Goal: Navigation & Orientation: Understand site structure

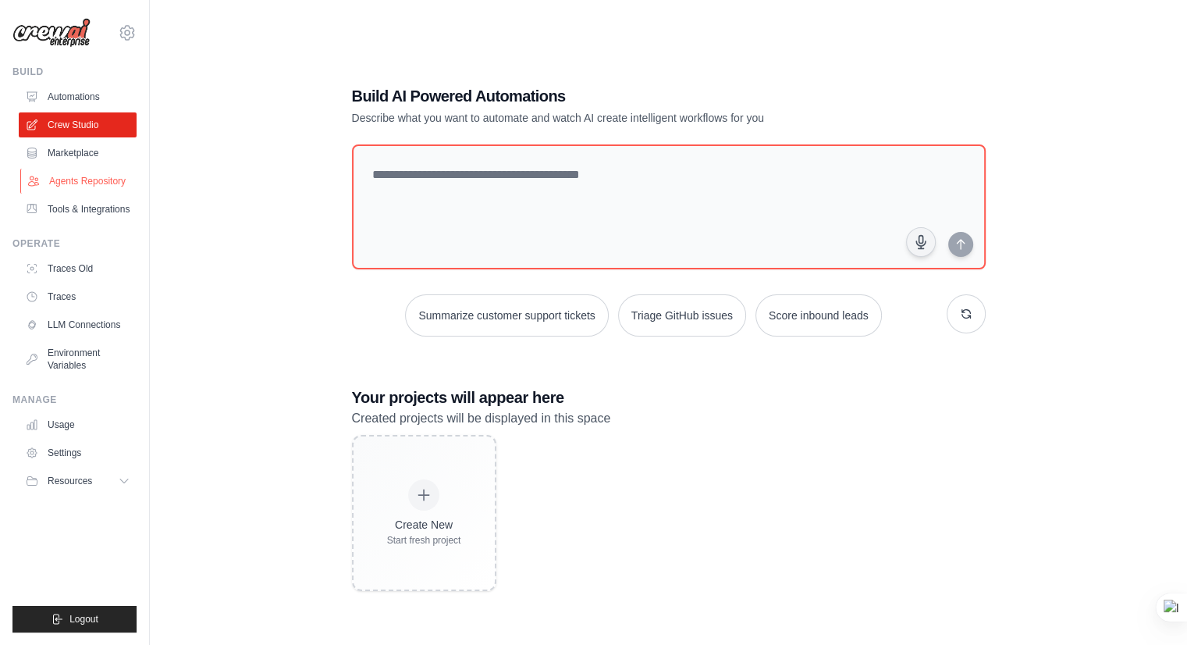
click at [98, 182] on link "Agents Repository" at bounding box center [79, 181] width 118 height 25
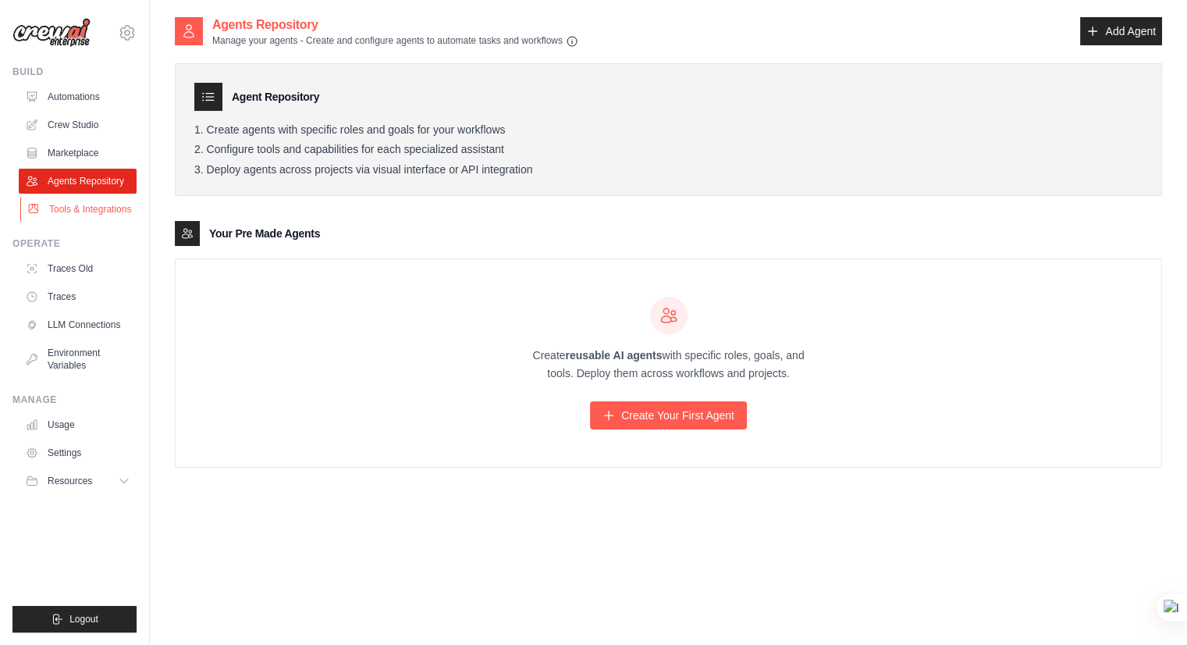
click at [94, 209] on link "Tools & Integrations" at bounding box center [79, 209] width 118 height 25
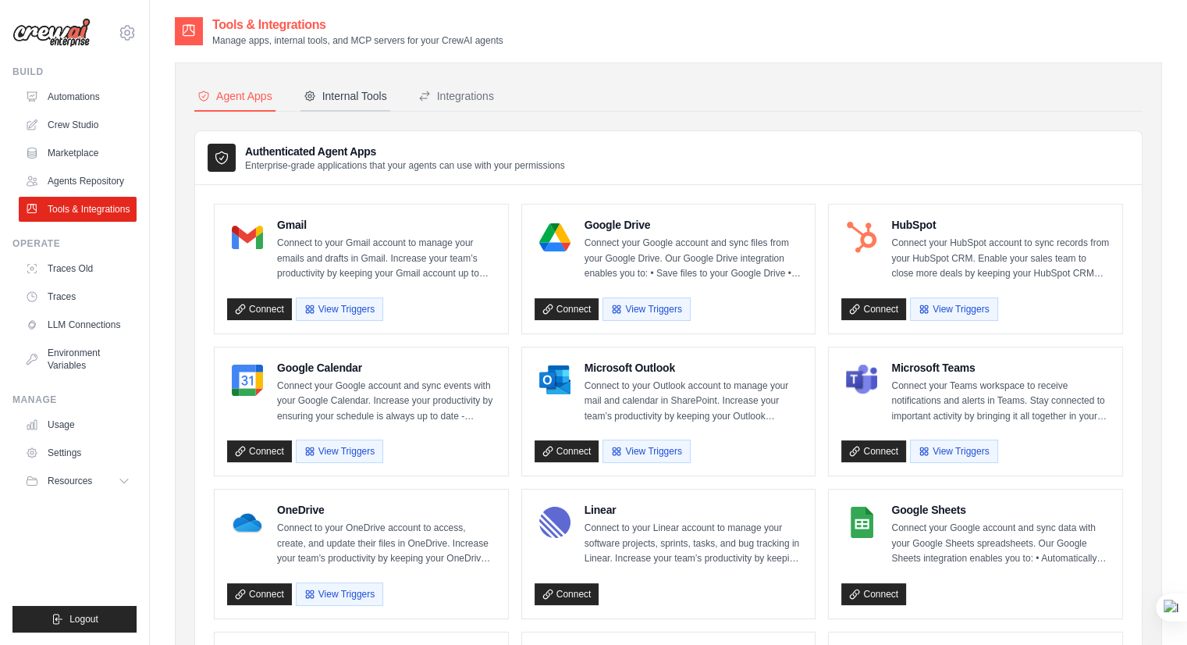
click at [361, 96] on div "Internal Tools" at bounding box center [346, 96] width 84 height 16
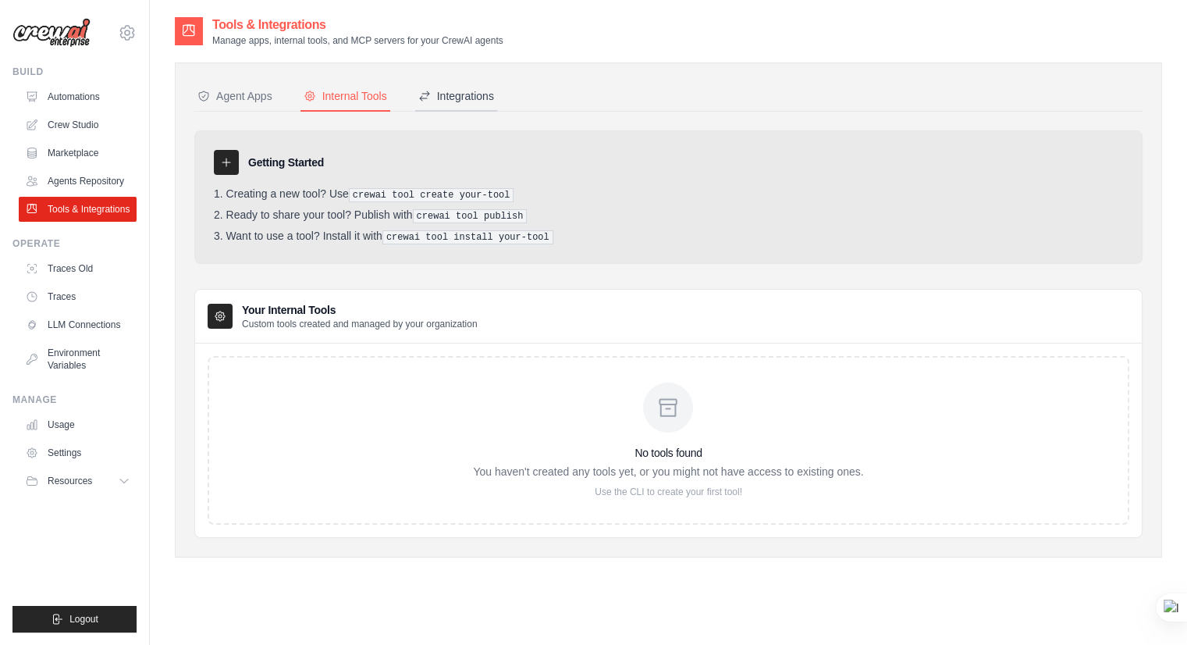
click at [466, 88] on div "Integrations" at bounding box center [456, 96] width 76 height 16
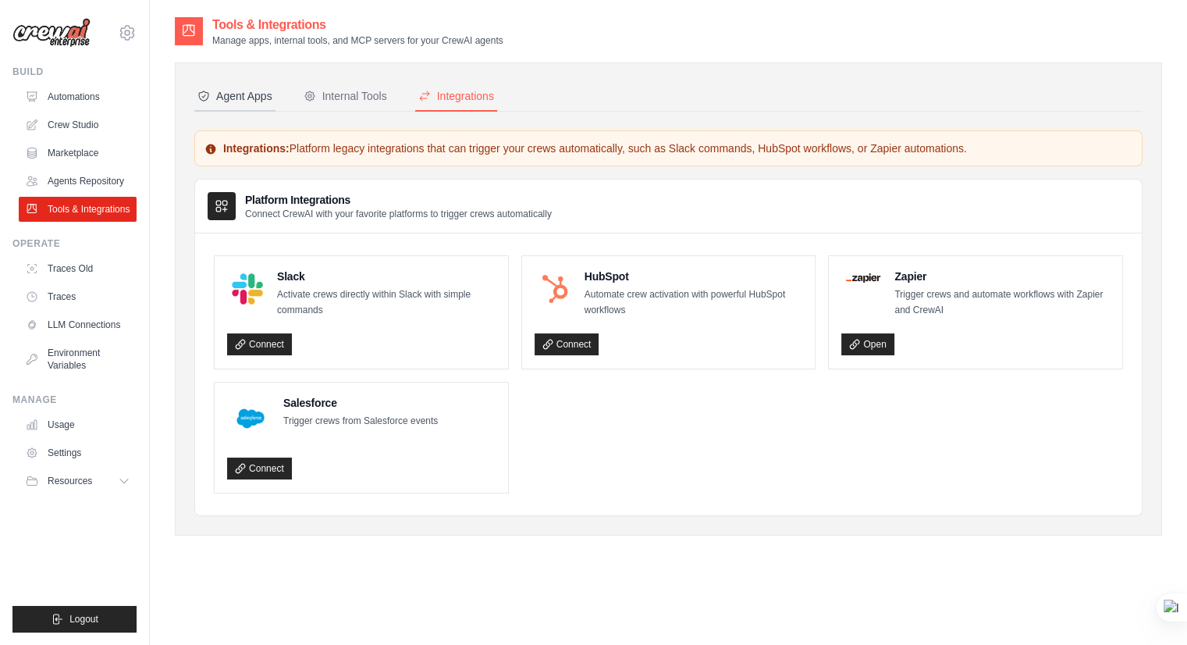
click at [247, 98] on div "Agent Apps" at bounding box center [235, 96] width 75 height 16
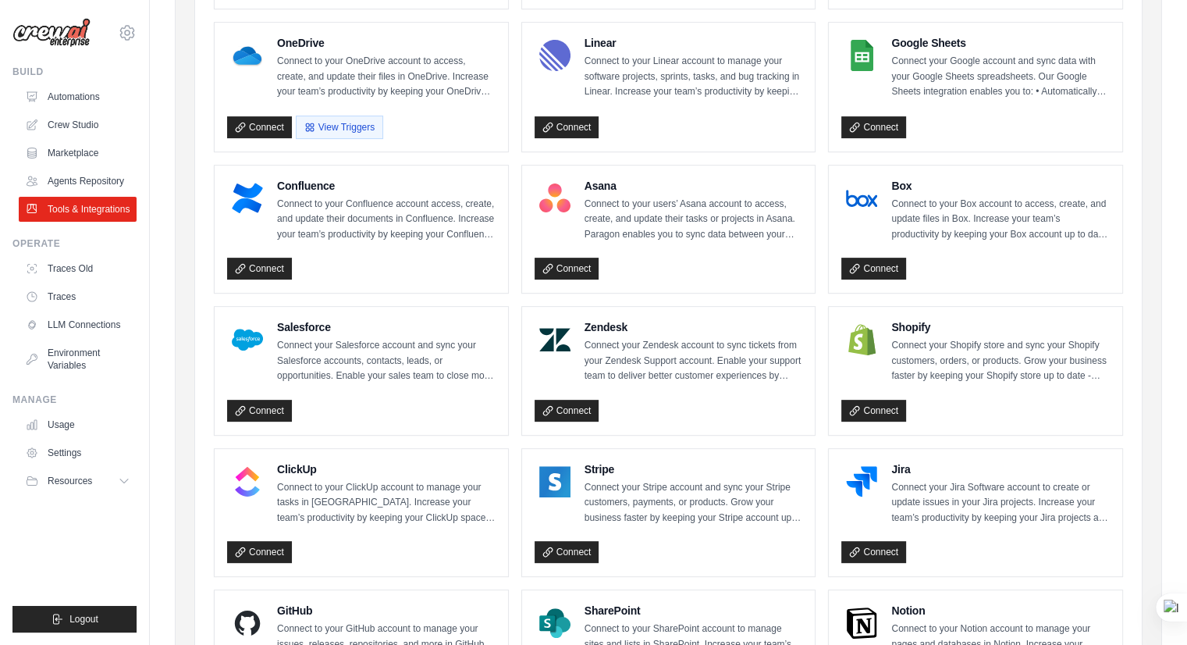
scroll to position [756, 0]
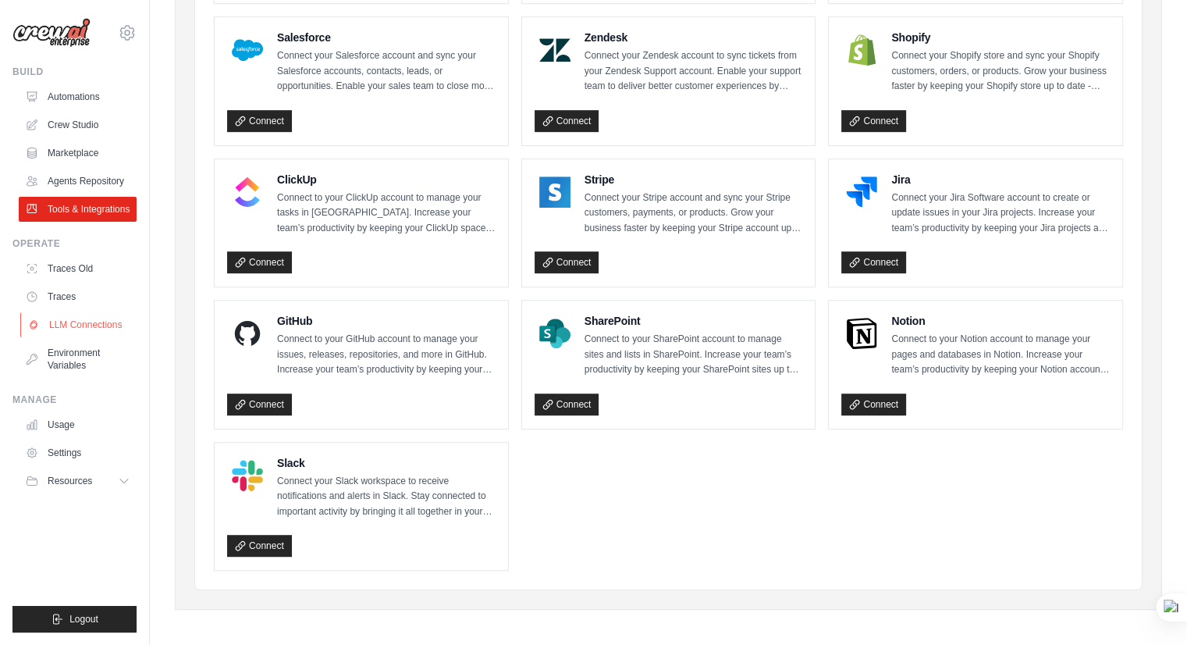
click at [75, 322] on link "LLM Connections" at bounding box center [79, 324] width 118 height 25
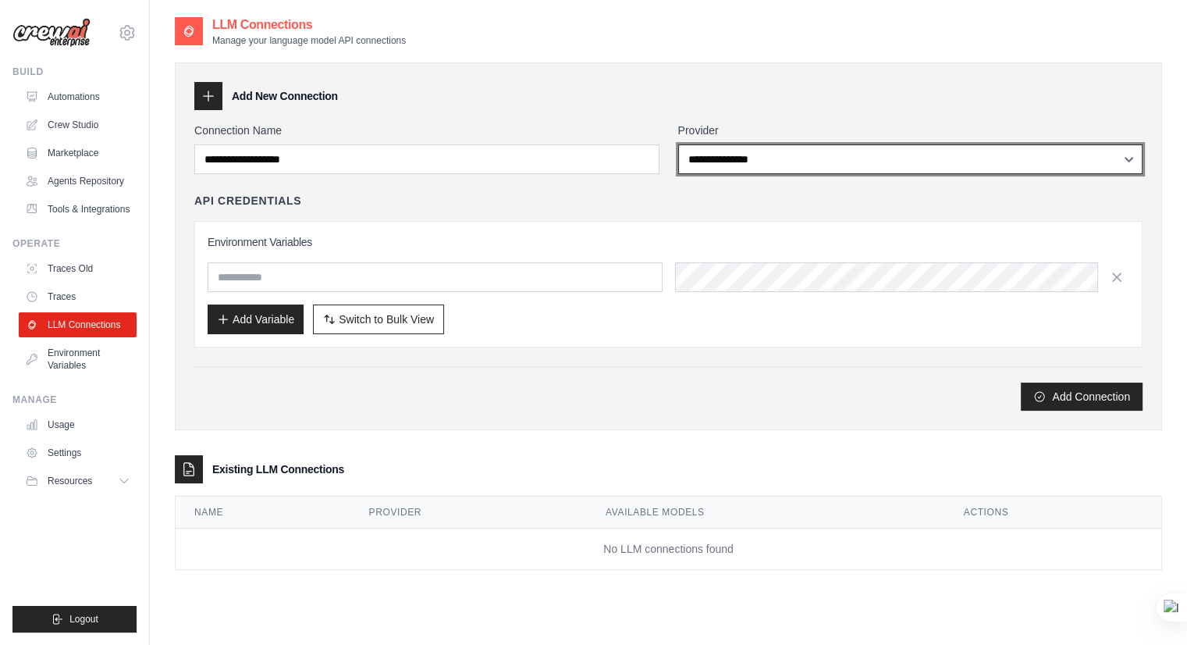
click at [774, 152] on select "**********" at bounding box center [910, 159] width 465 height 30
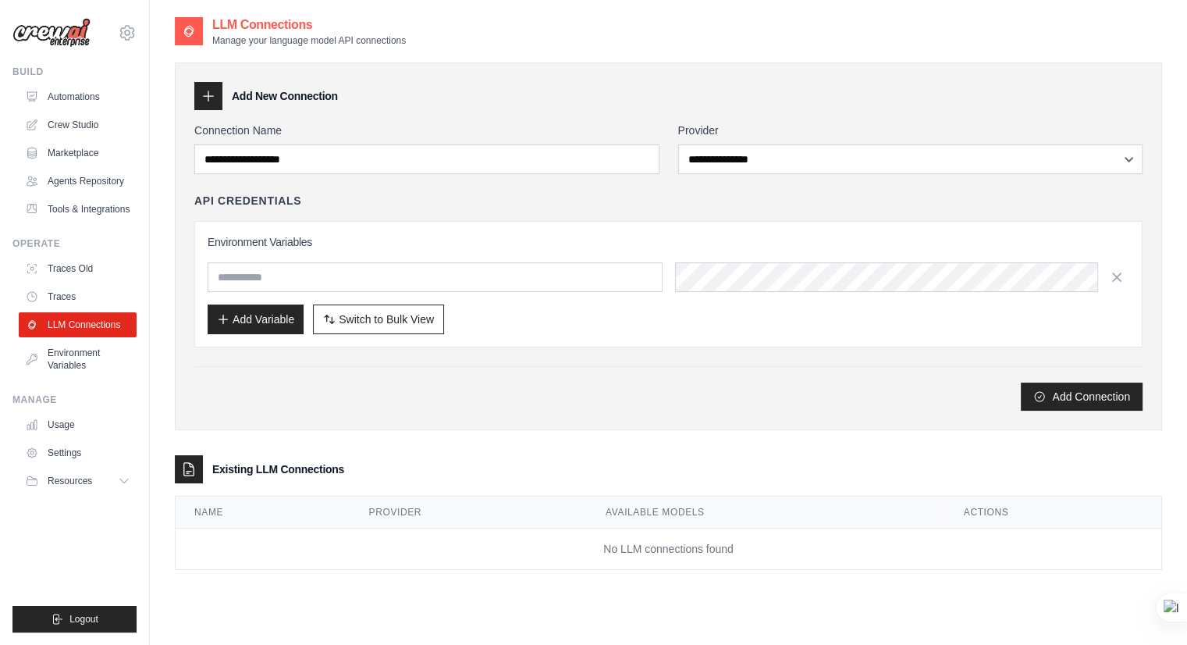
click at [580, 440] on div "**********" at bounding box center [669, 308] width 988 height 523
click at [109, 351] on link "Environment Variables" at bounding box center [79, 358] width 118 height 37
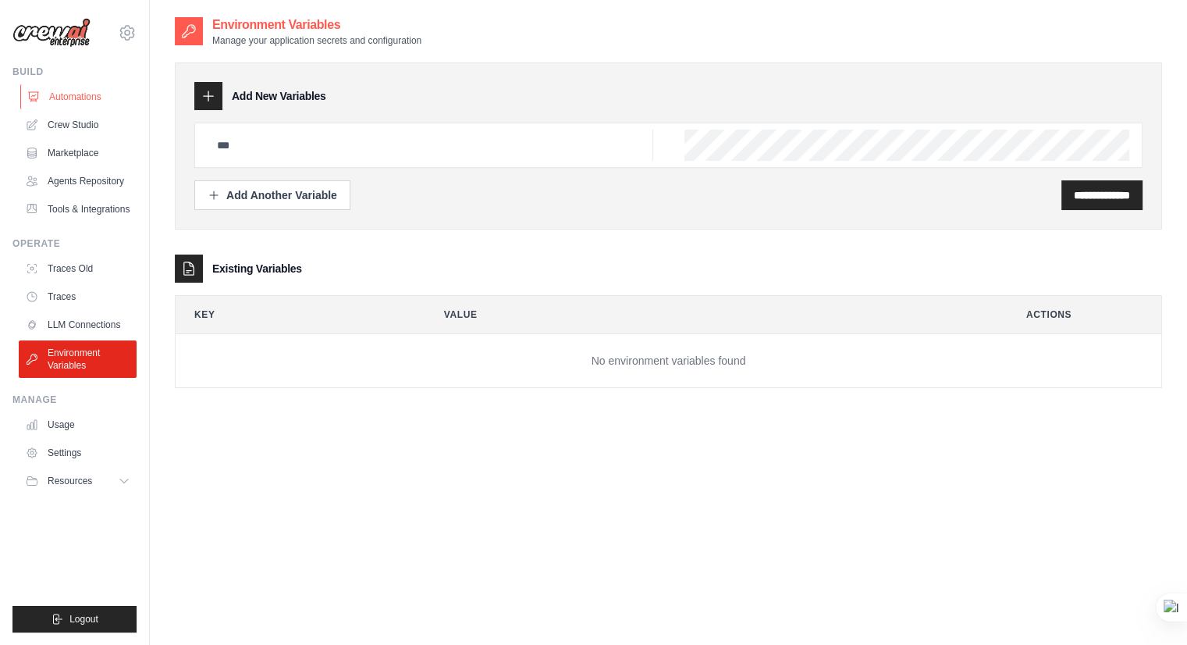
click at [87, 100] on link "Automations" at bounding box center [79, 96] width 118 height 25
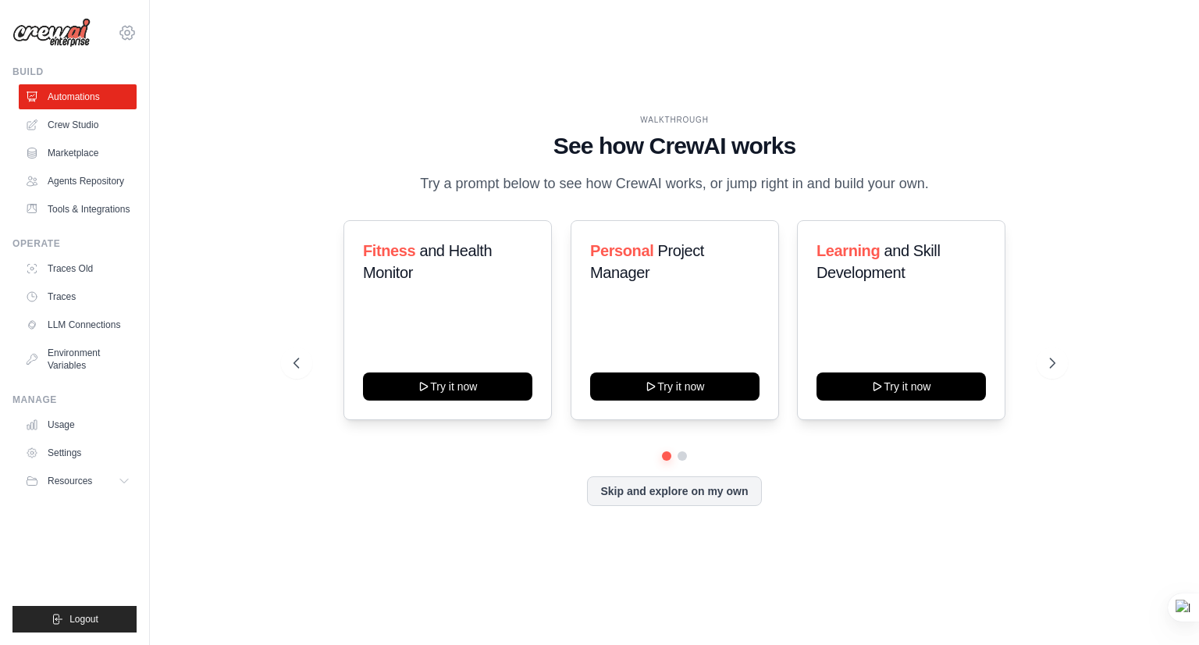
click at [121, 34] on icon at bounding box center [127, 32] width 19 height 19
click at [165, 187] on div "WALKTHROUGH See how CrewAI works Try a prompt below to see how CrewAI works, or…" at bounding box center [674, 323] width 1049 height 614
click at [85, 124] on link "Crew Studio" at bounding box center [79, 124] width 118 height 25
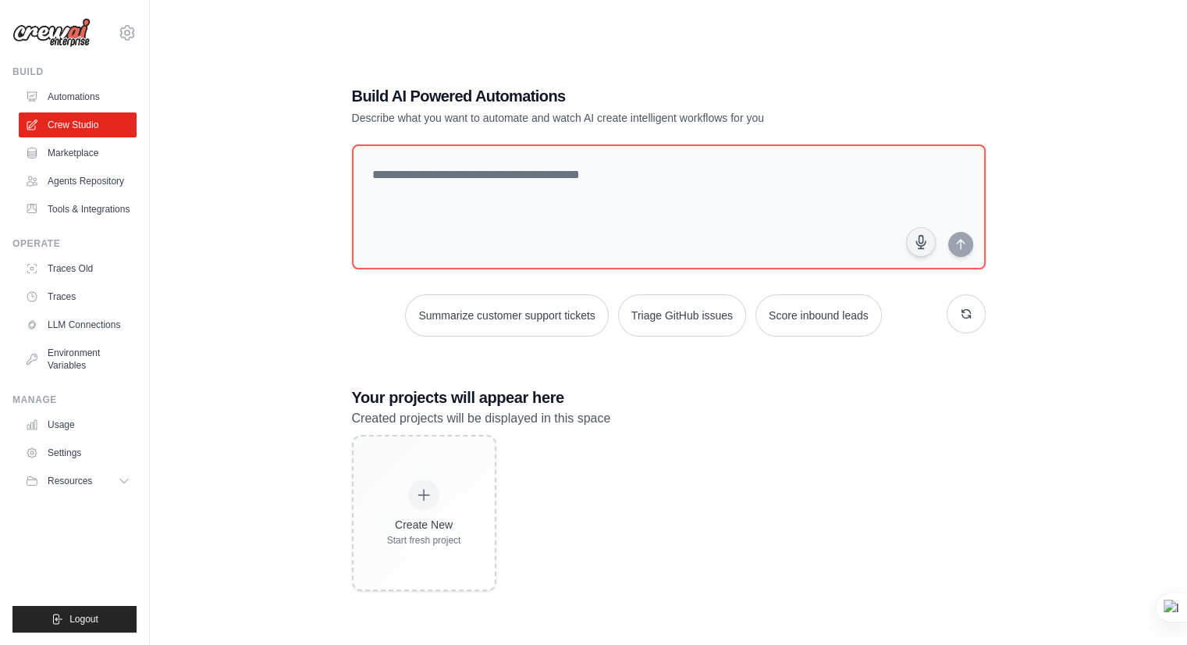
click at [85, 148] on link "Marketplace" at bounding box center [78, 153] width 118 height 25
